Goal: Task Accomplishment & Management: Use online tool/utility

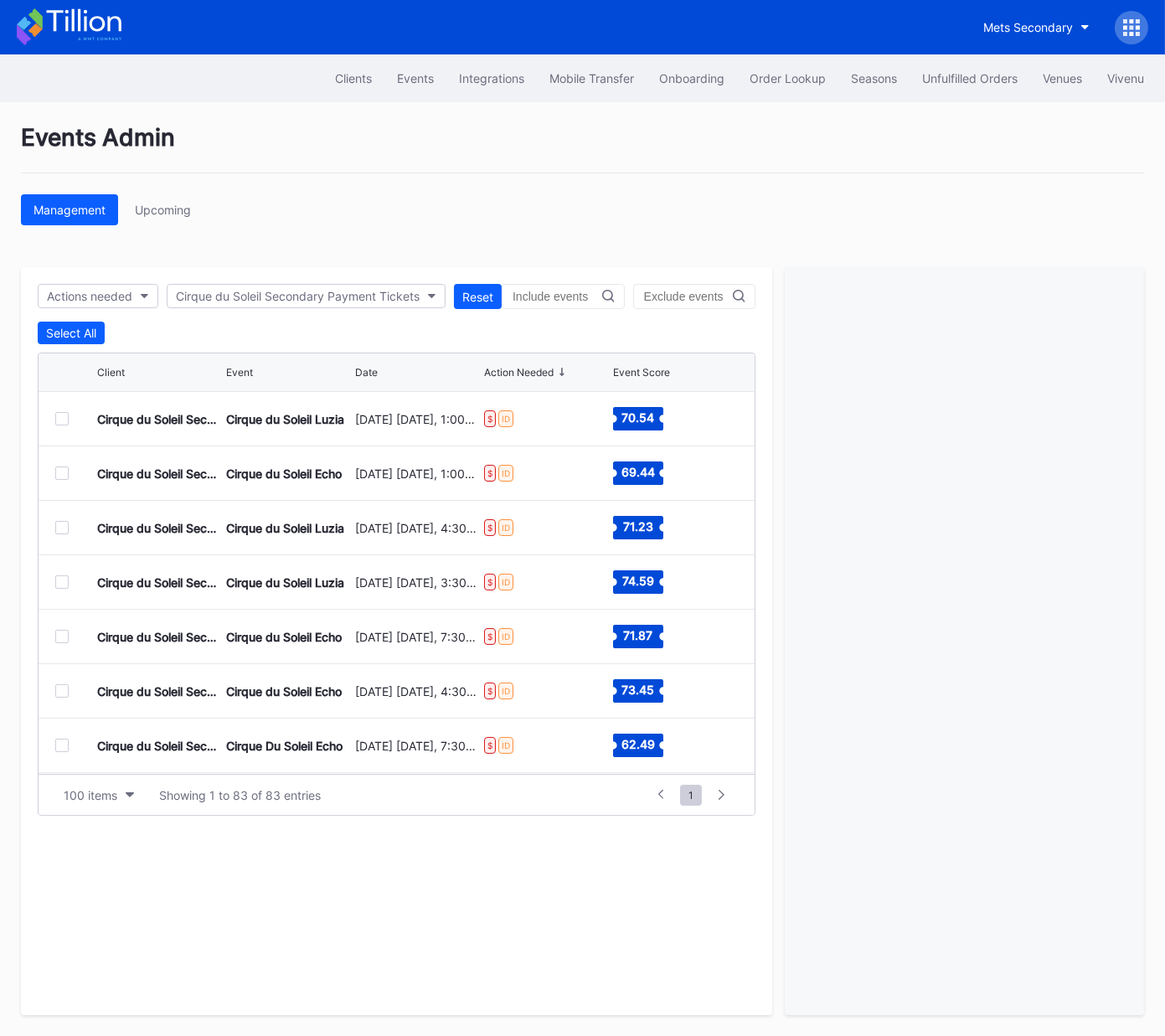
scroll to position [1103, 0]
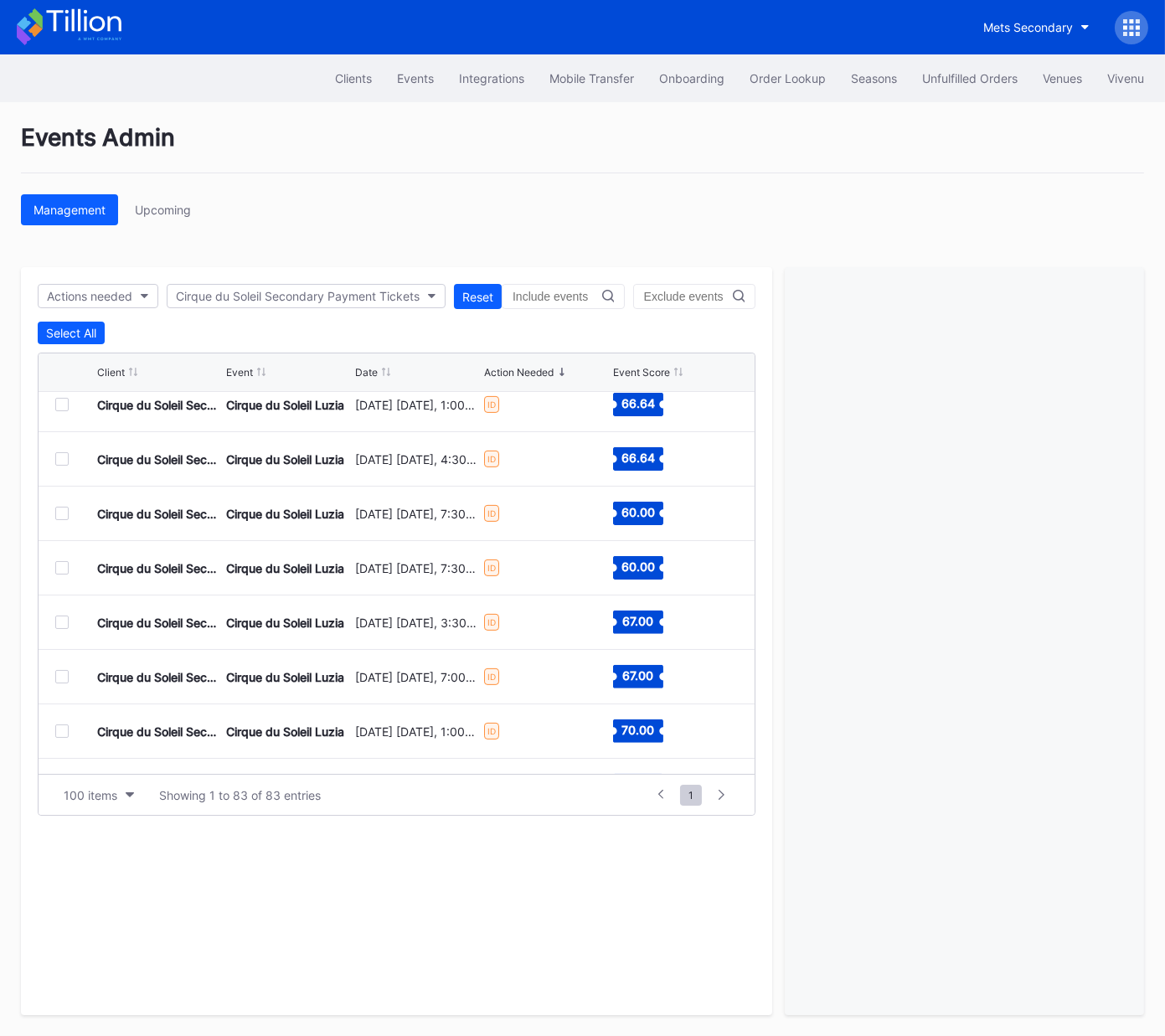
drag, startPoint x: 858, startPoint y: 228, endPoint x: 637, endPoint y: 235, distance: 221.1
click at [858, 228] on div "Events Admin Management Upcoming Actions needed Cirque du Soleil Secondary Paym…" at bounding box center [582, 569] width 1165 height 934
click at [941, 64] on button "Unfulfilled Orders" at bounding box center [970, 78] width 120 height 31
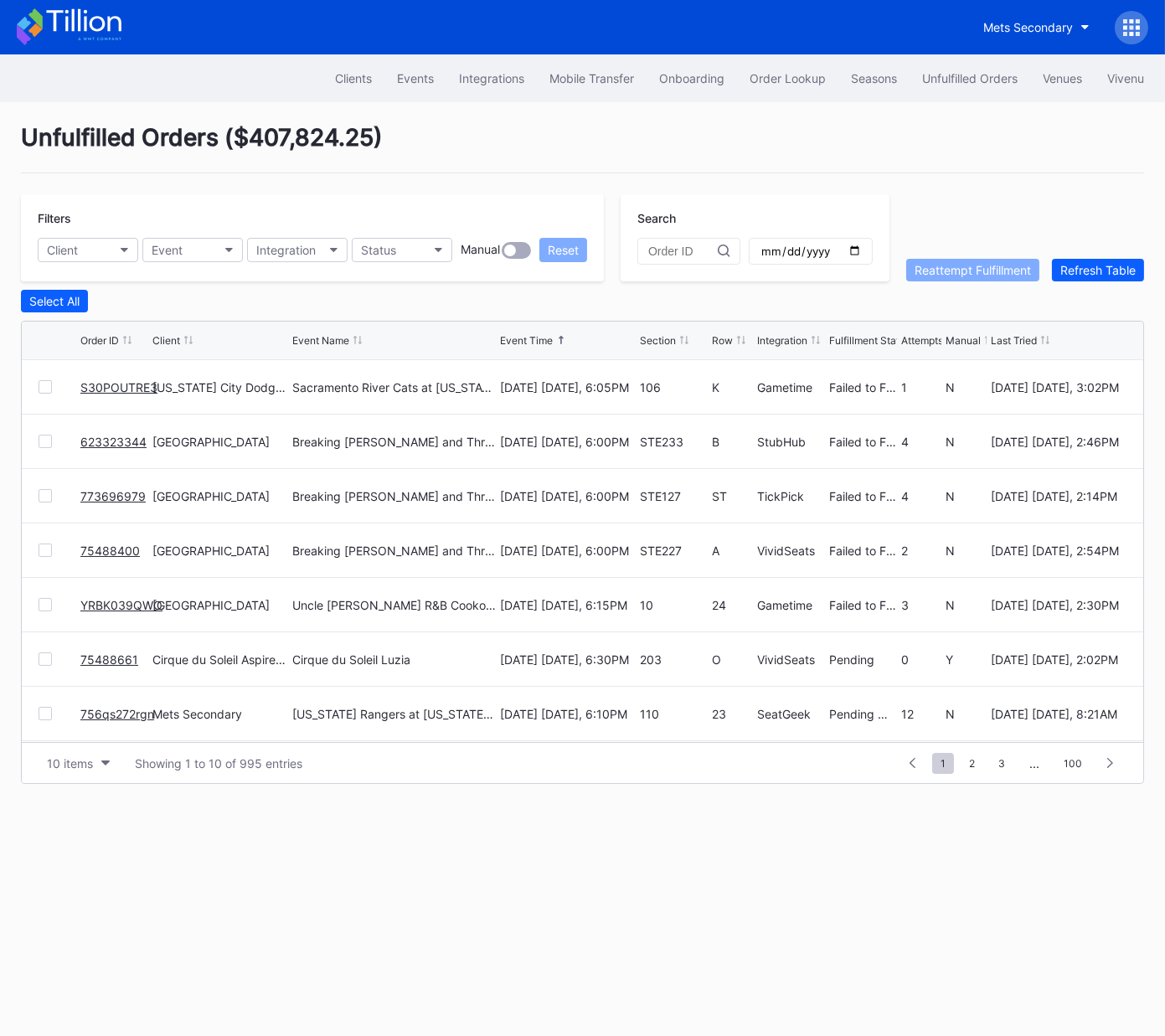
click at [114, 385] on link "S30POUTRE3" at bounding box center [119, 387] width 77 height 14
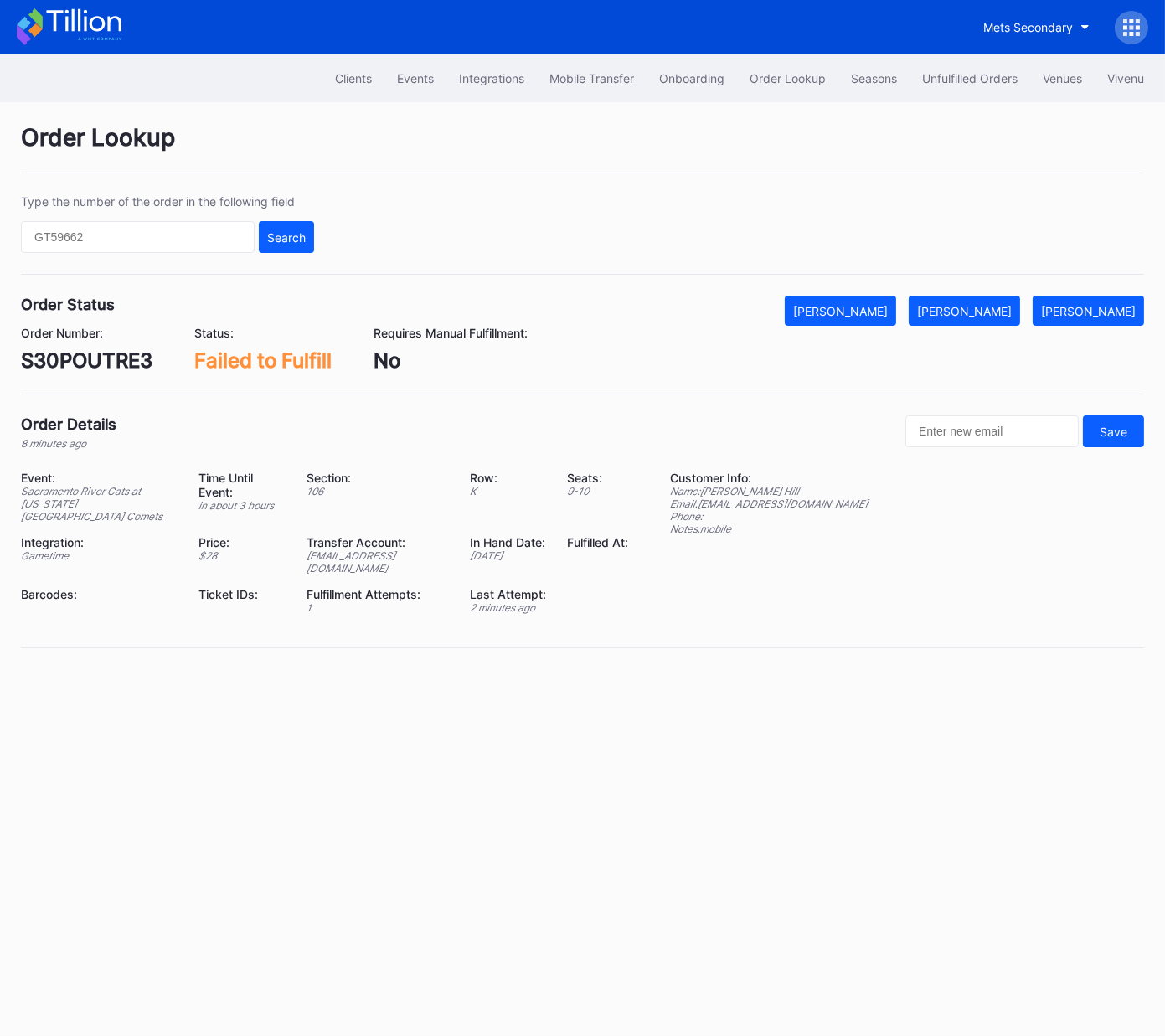
click at [116, 357] on div "S30POUTRE3" at bounding box center [86, 360] width 131 height 25
click at [117, 357] on div "S30POUTRE3" at bounding box center [86, 360] width 131 height 25
copy div "S30POUTRE3"
click at [992, 314] on div "Mark Fulfilled" at bounding box center [965, 311] width 95 height 14
click at [935, 65] on button "Unfulfilled Orders" at bounding box center [970, 78] width 120 height 31
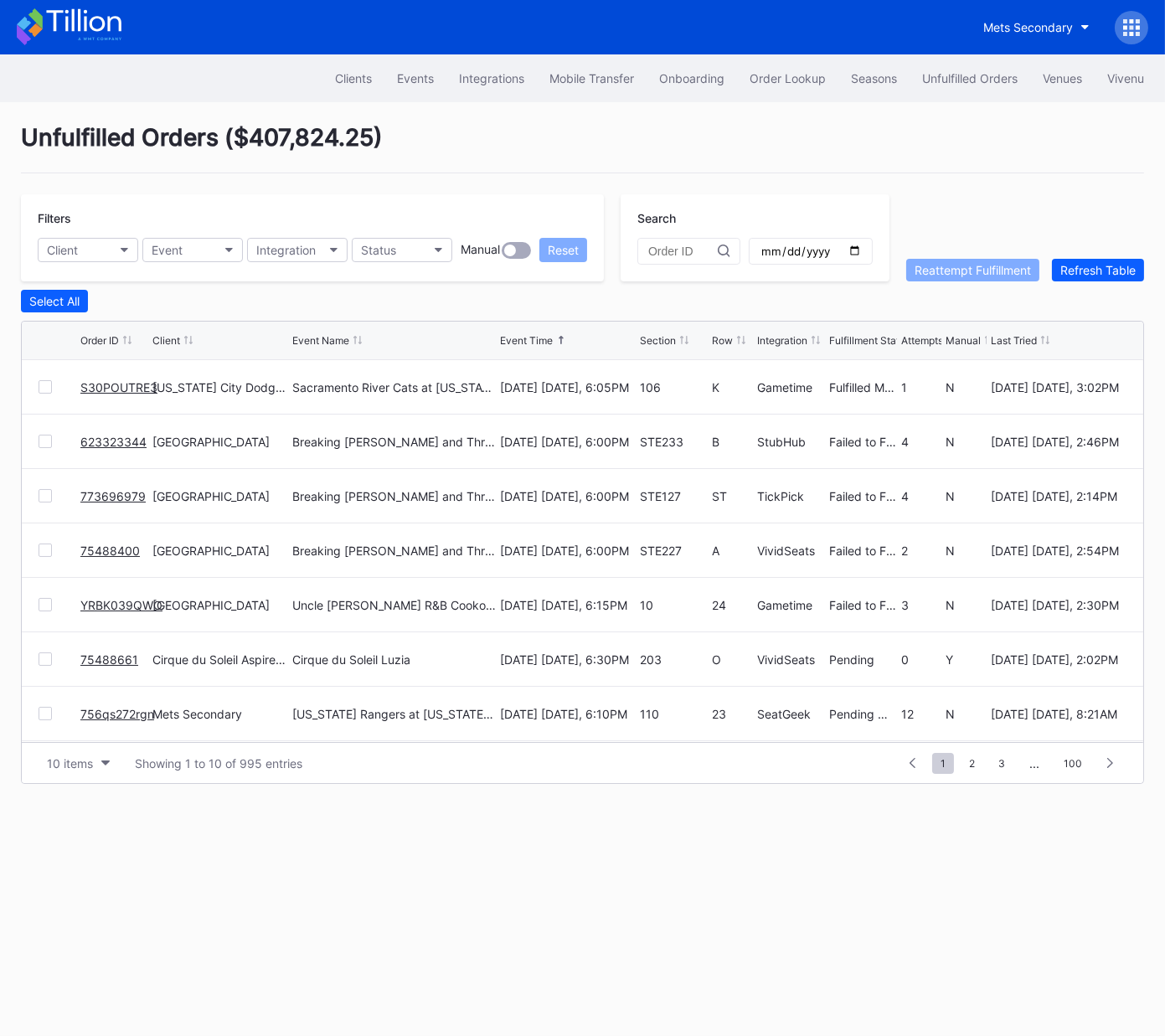
click at [109, 654] on link "75488661" at bounding box center [109, 659] width 58 height 14
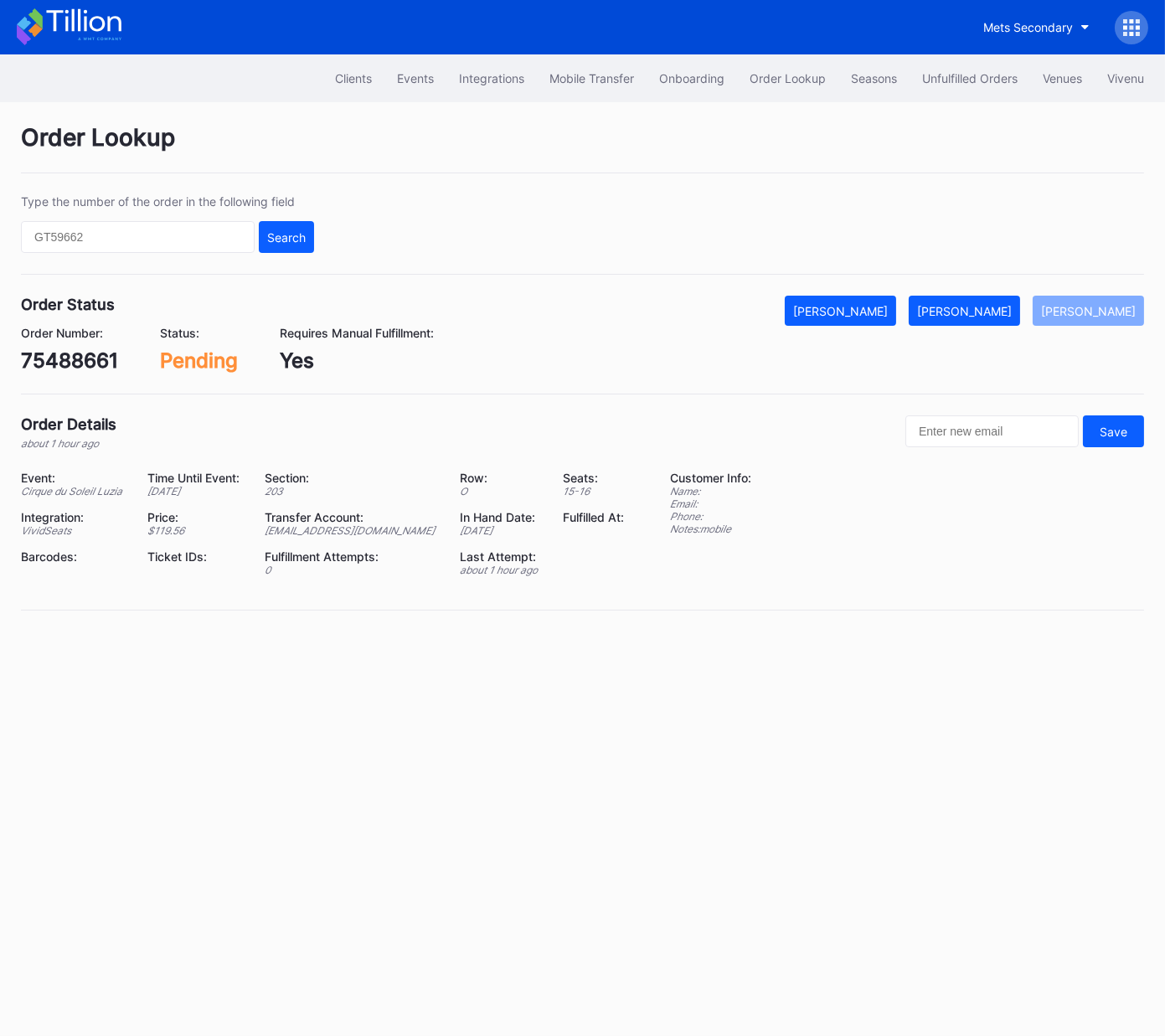
click at [76, 356] on div "75488661" at bounding box center [69, 360] width 97 height 25
copy div "75488661"
drag, startPoint x: 979, startPoint y: 307, endPoint x: 968, endPoint y: 374, distance: 67.9
click at [979, 307] on div "Mark Fulfilled" at bounding box center [965, 311] width 95 height 14
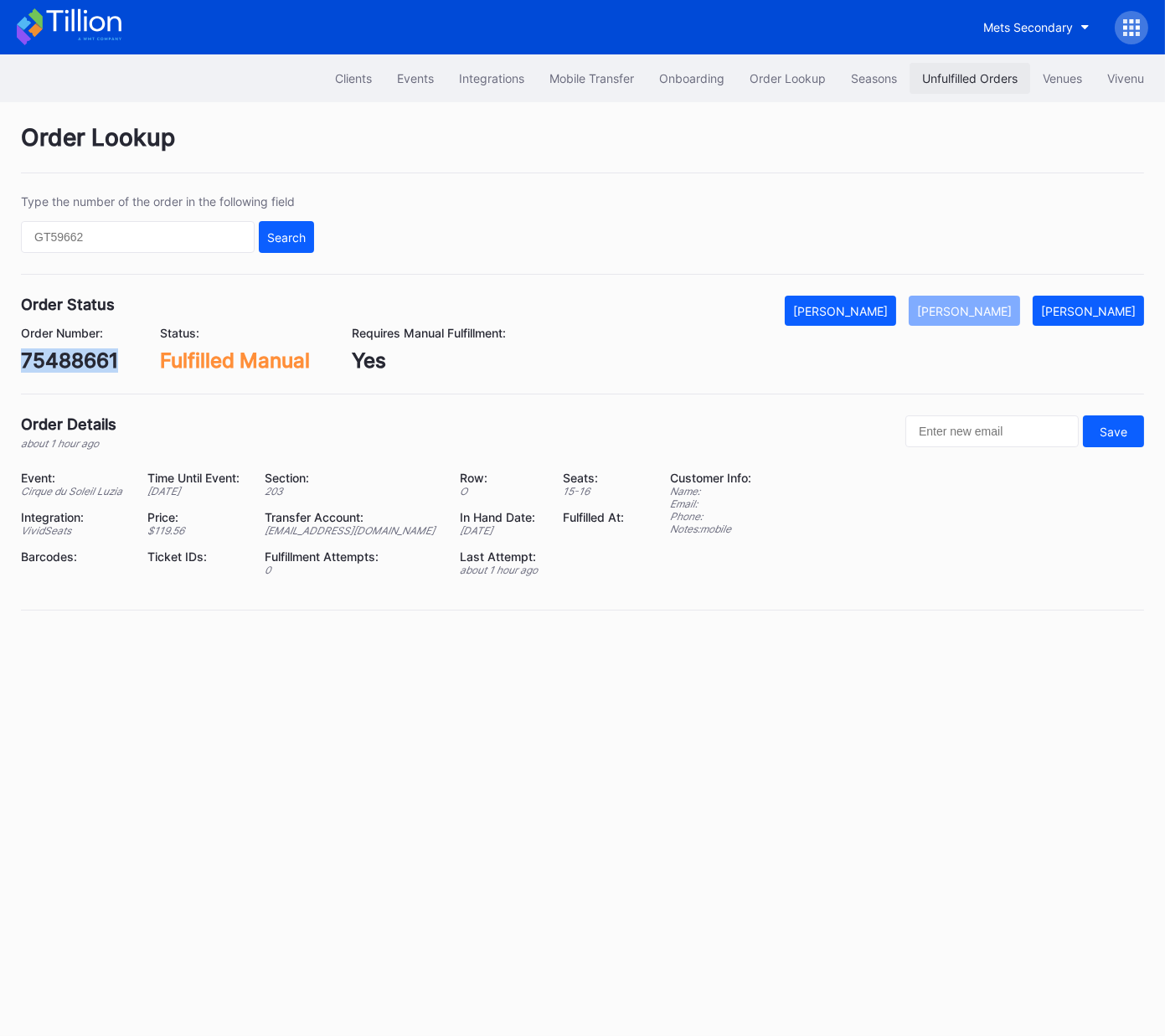
click at [969, 75] on div "Unfulfilled Orders" at bounding box center [970, 78] width 96 height 14
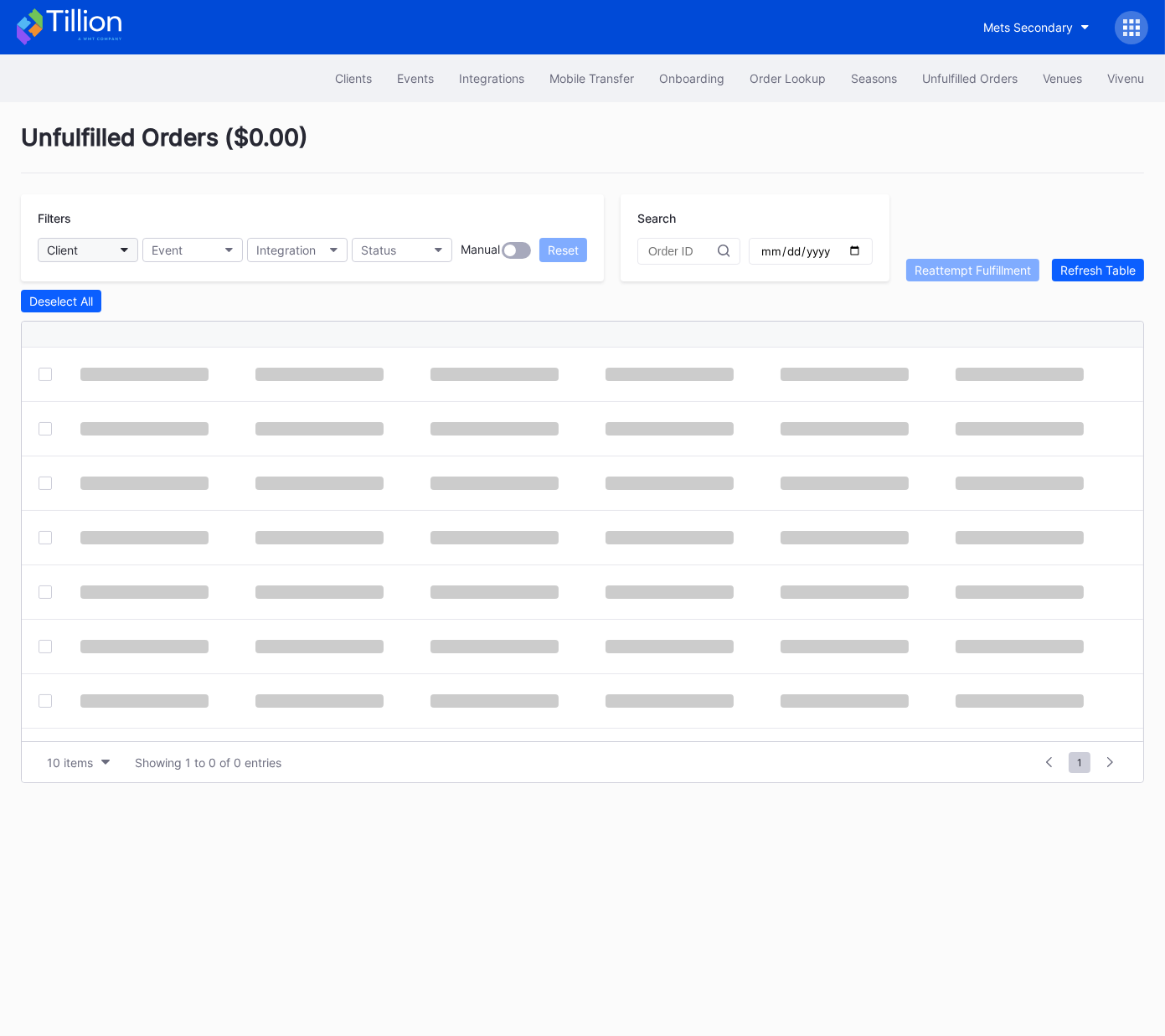
click at [83, 250] on button "Client" at bounding box center [87, 250] width 101 height 25
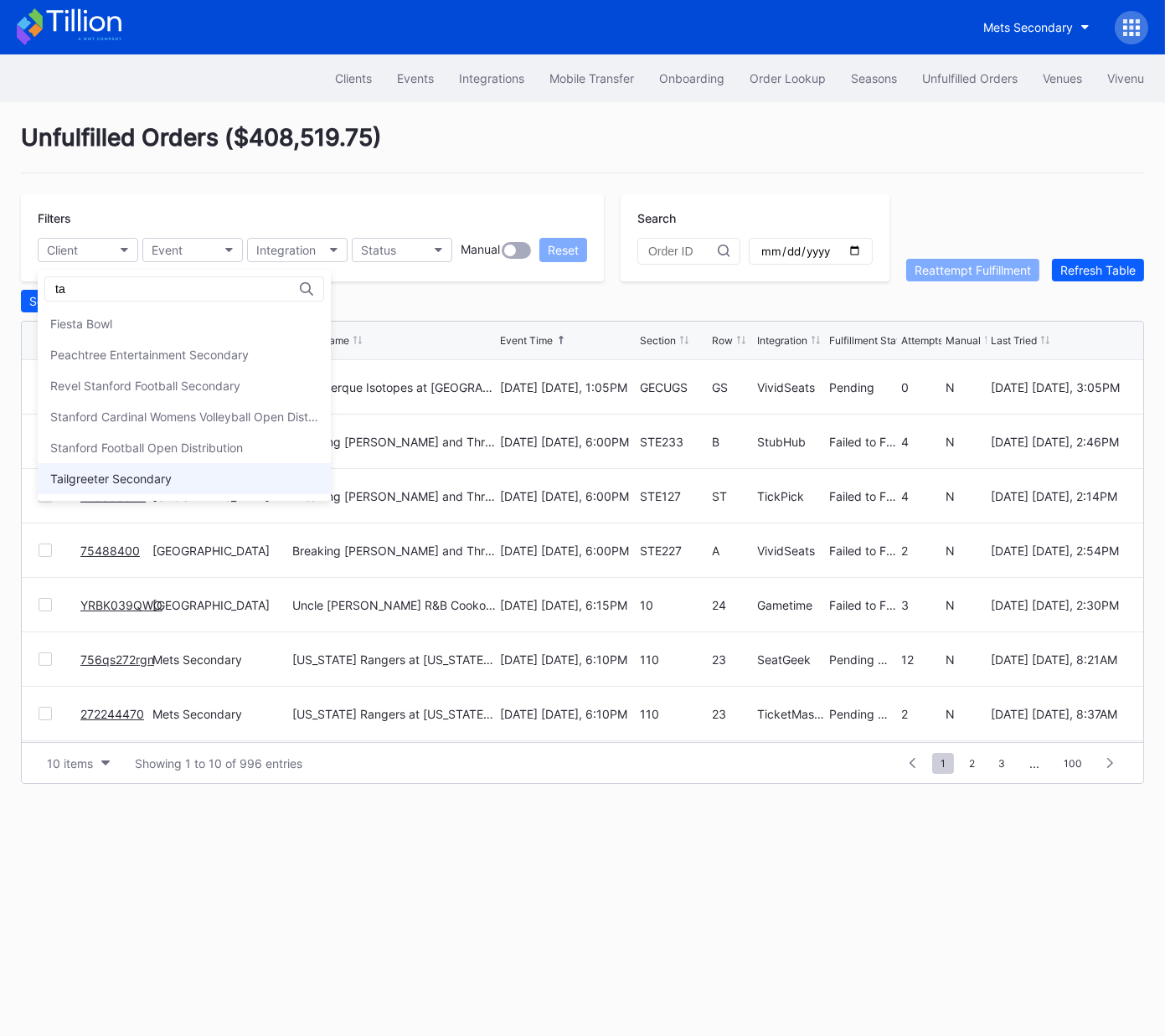
type input "ta"
click at [130, 473] on div "Tailgreeter Secondary" at bounding box center [110, 479] width 121 height 14
